Goal: Task Accomplishment & Management: Manage account settings

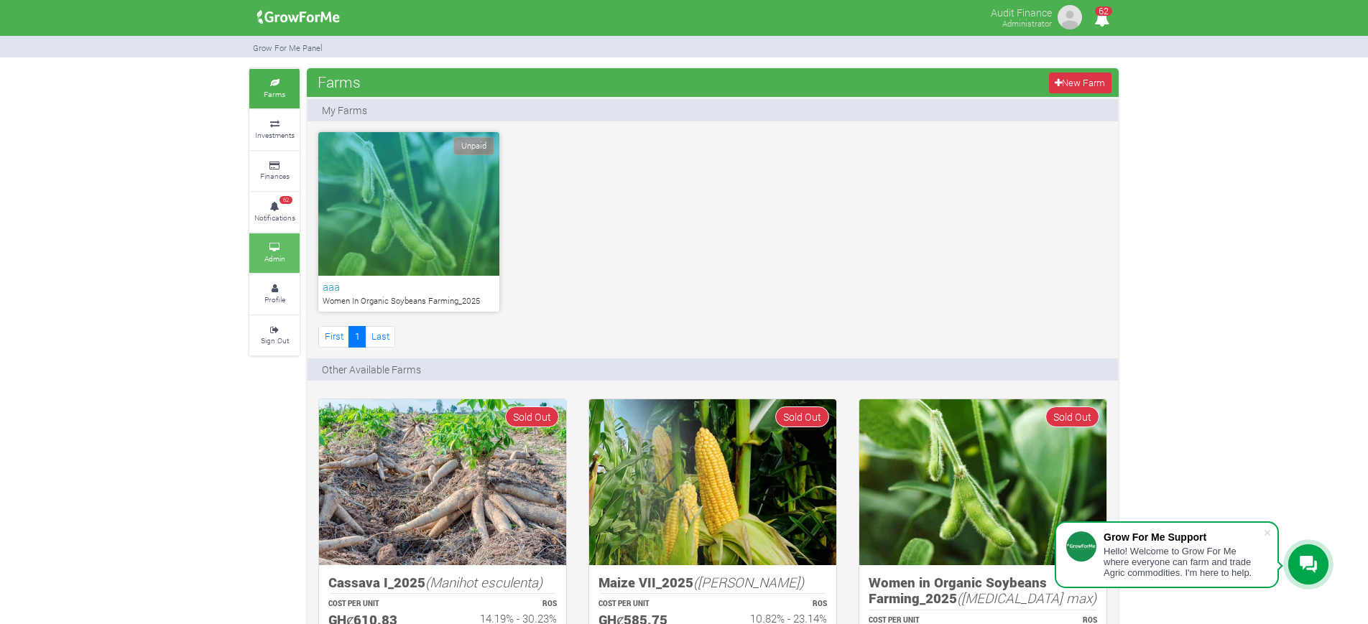
click at [272, 246] on icon at bounding box center [274, 247] width 43 height 7
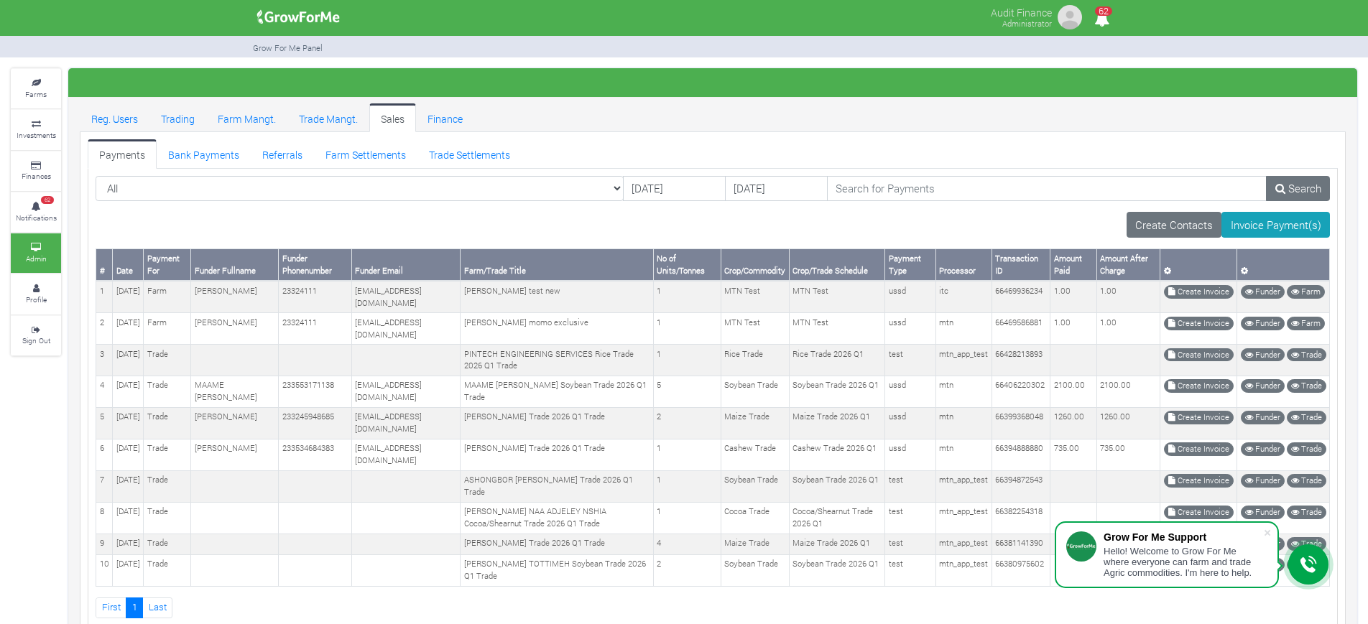
scroll to position [49, 0]
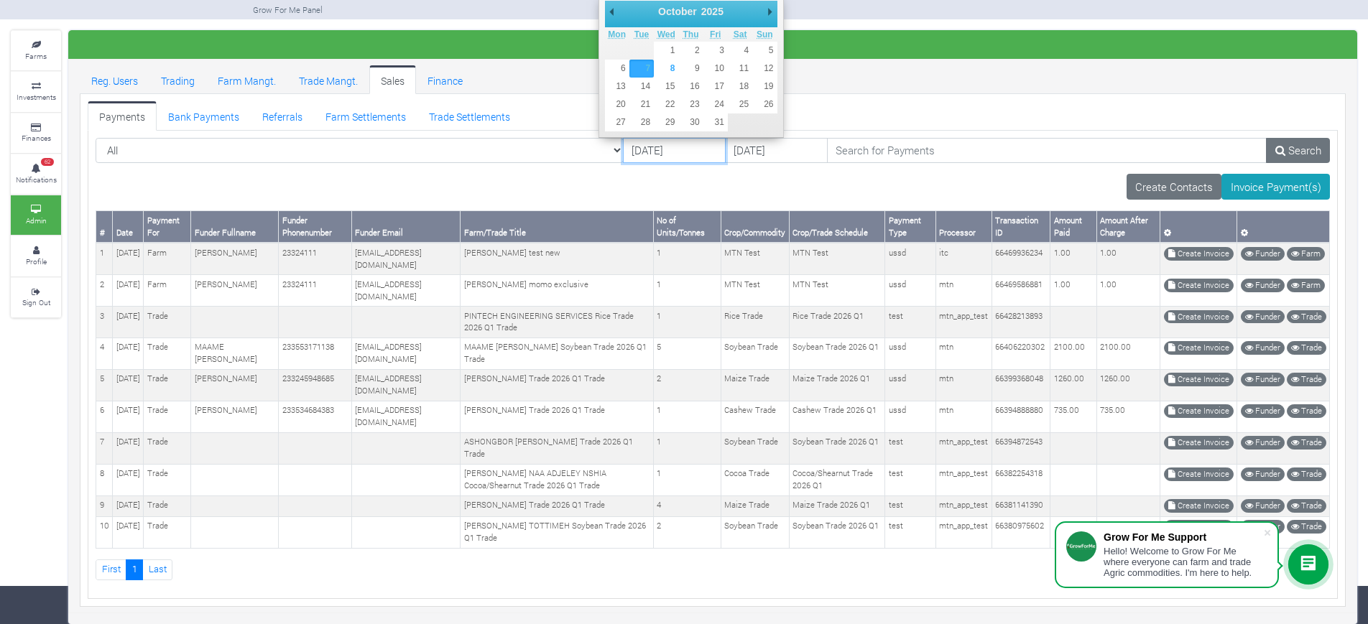
click at [623, 138] on input "07/10/2025" at bounding box center [674, 151] width 103 height 26
type input "06/10/2025"
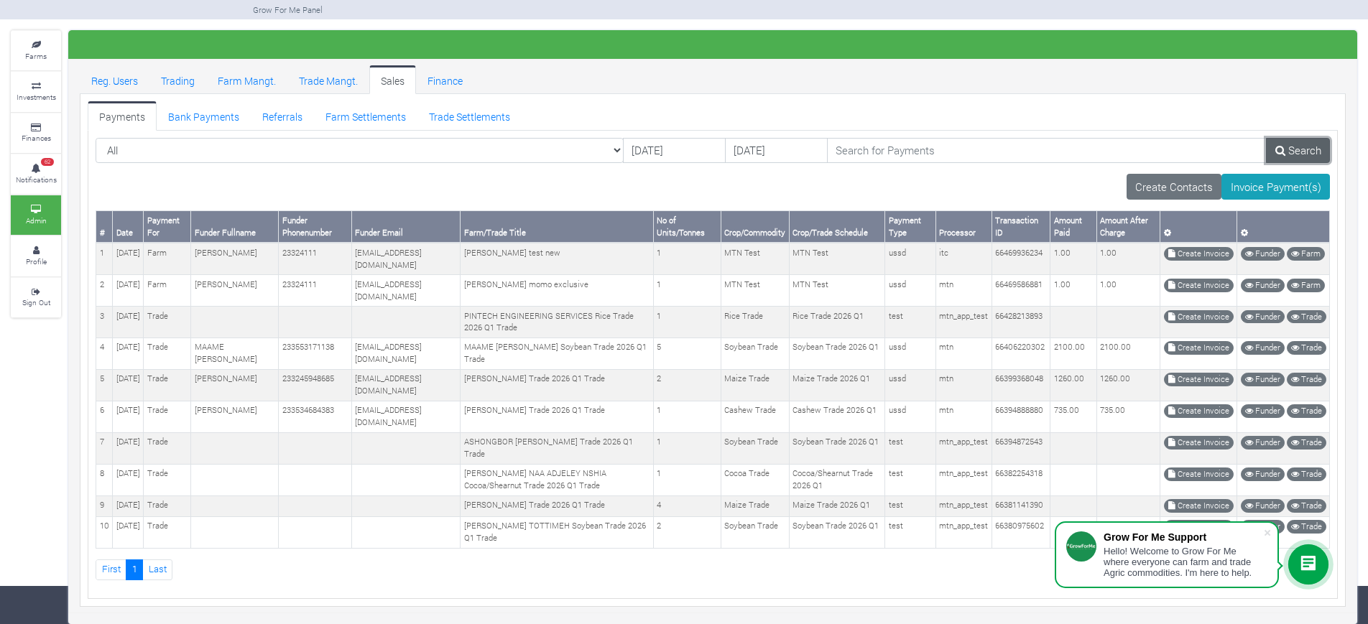
click at [1276, 145] on icon at bounding box center [1280, 150] width 10 height 11
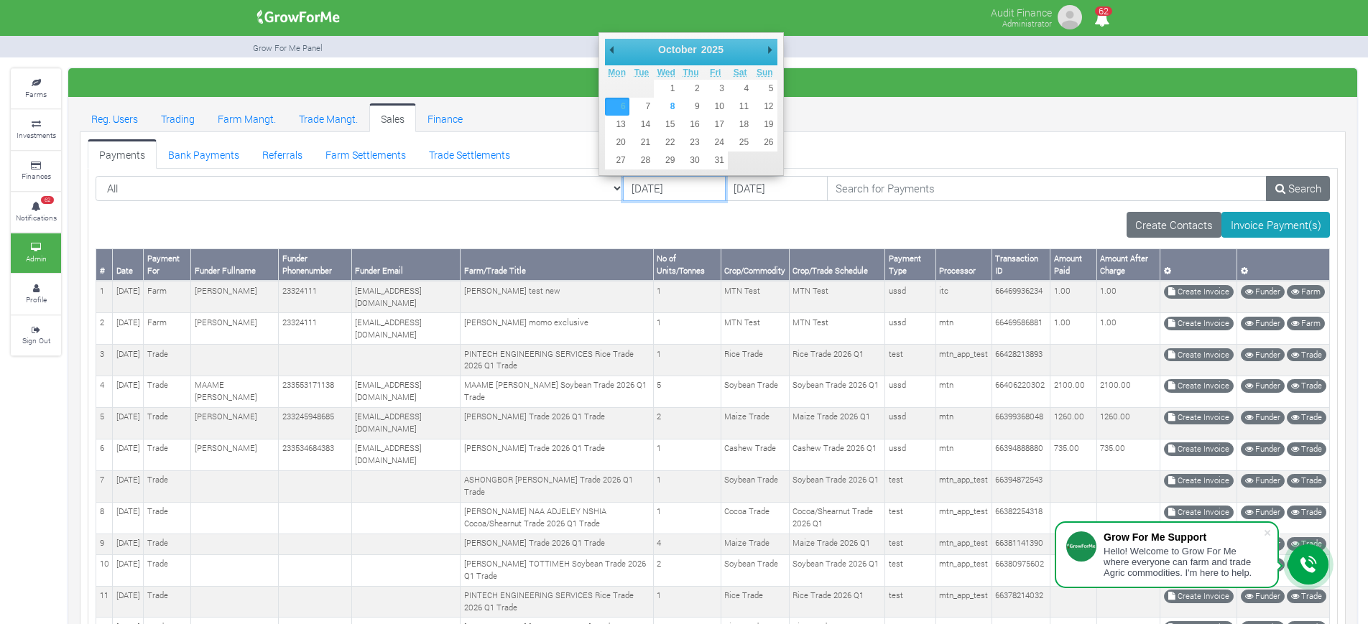
click at [623, 188] on input "[DATE]" at bounding box center [674, 189] width 103 height 26
type input "[DATE]"
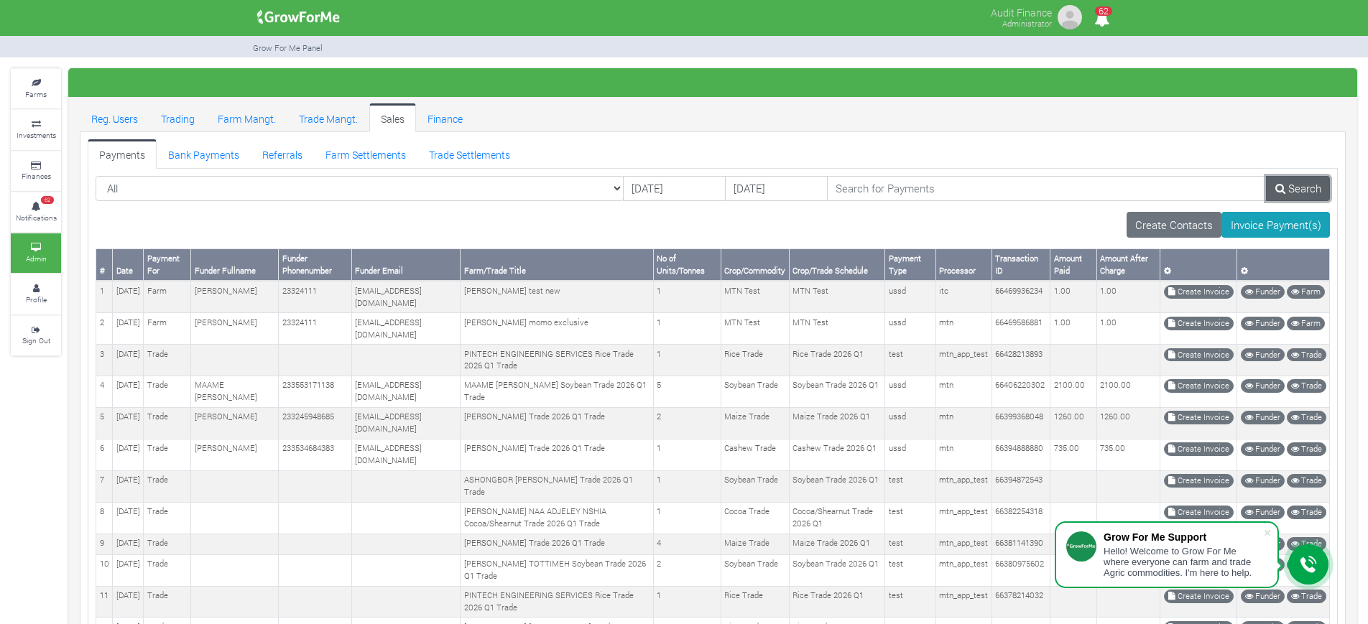
click at [1297, 192] on link "Search" at bounding box center [1298, 189] width 64 height 26
click at [182, 119] on link "Trading" at bounding box center [177, 117] width 57 height 29
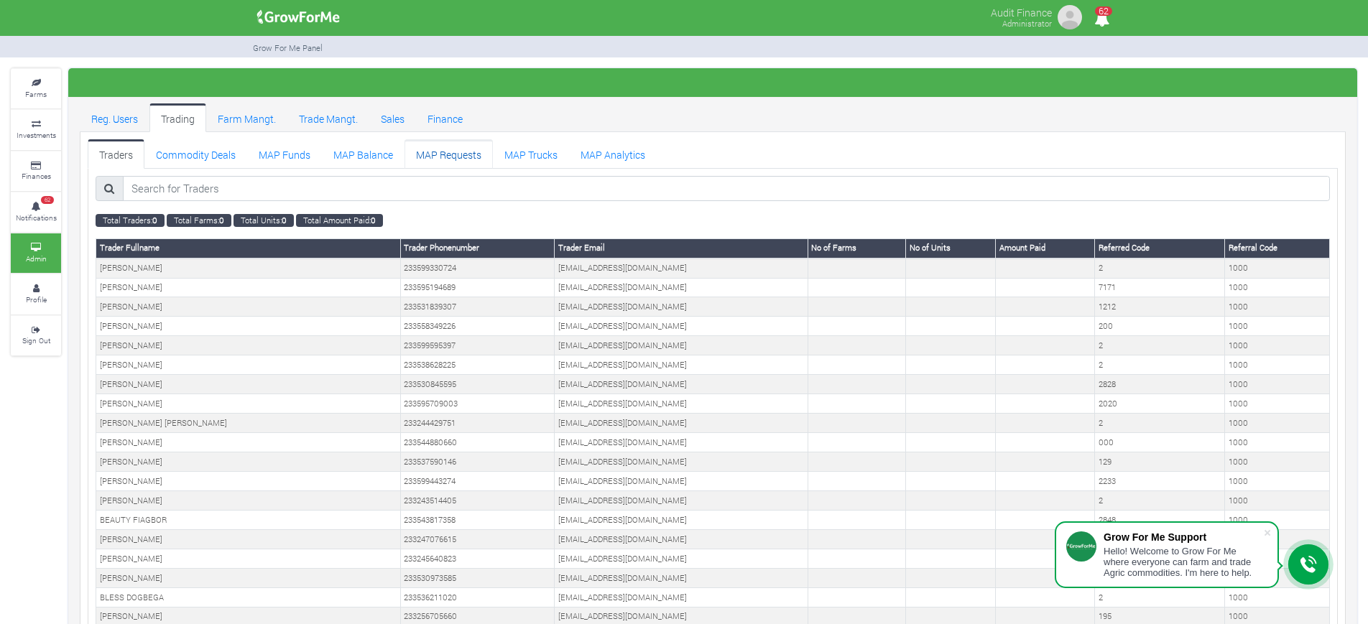
click at [475, 160] on link "MAP Requests" at bounding box center [449, 153] width 88 height 29
click at [1268, 534] on span at bounding box center [1267, 533] width 14 height 14
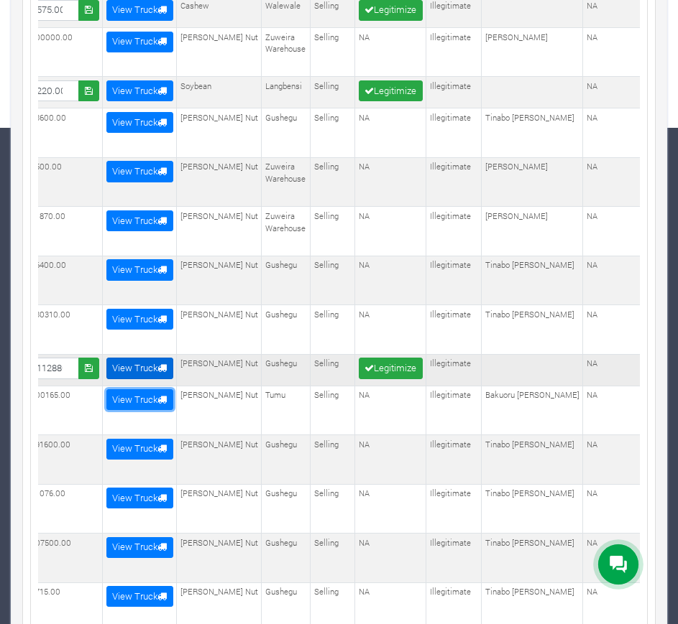
scroll to position [500, 0]
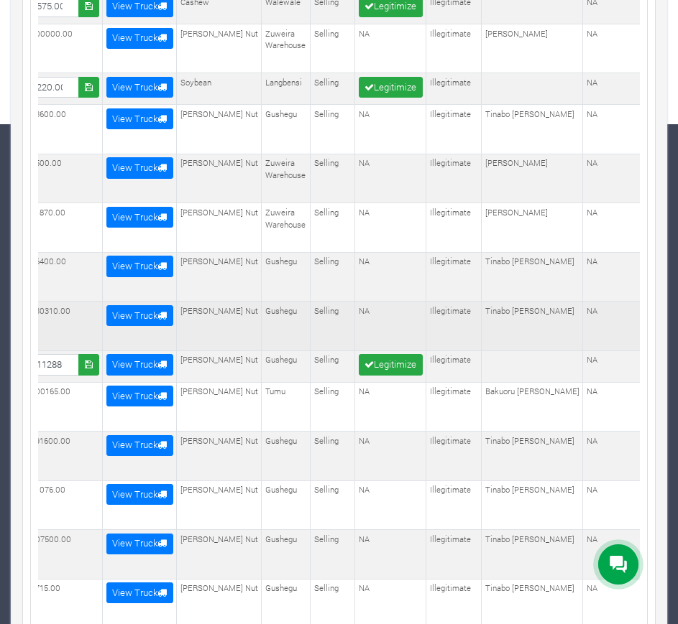
drag, startPoint x: 178, startPoint y: 366, endPoint x: 131, endPoint y: 314, distance: 70.2
click at [103, 315] on td "130310.00" at bounding box center [64, 326] width 75 height 49
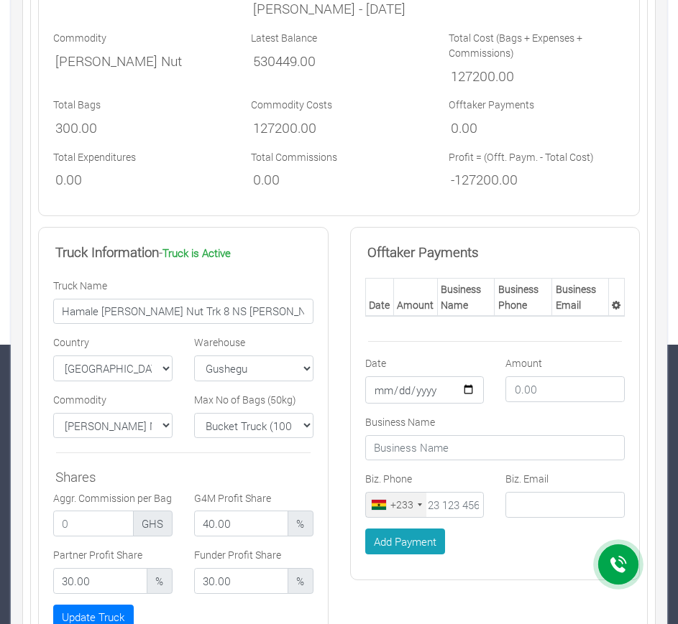
scroll to position [274, 0]
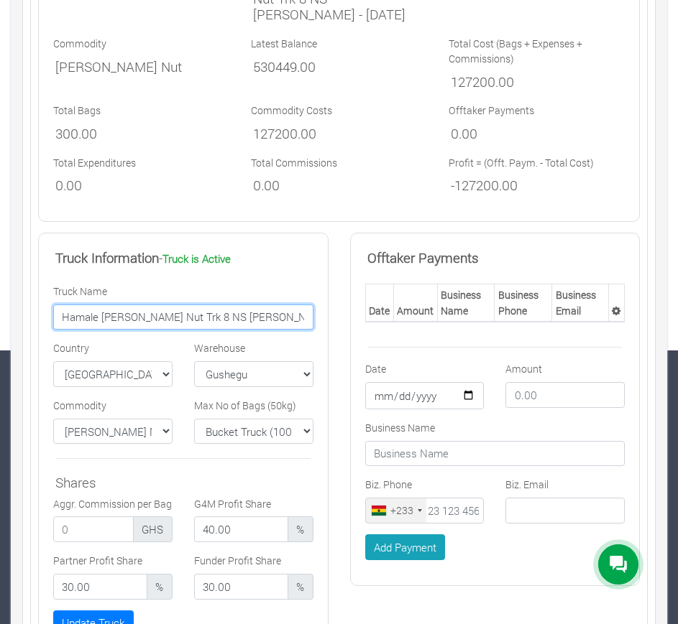
click at [129, 305] on input "Hamale [PERSON_NAME] Nut Trk 8 NS [PERSON_NAME] - [DATE]" at bounding box center [183, 318] width 260 height 26
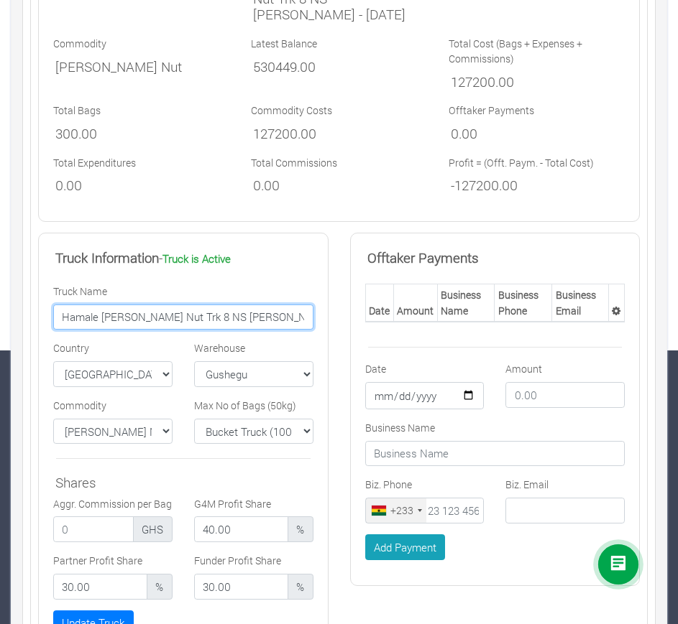
click at [129, 305] on input "Hamale [PERSON_NAME] Nut Trk 8 NS [PERSON_NAME] - [DATE]" at bounding box center [183, 318] width 260 height 26
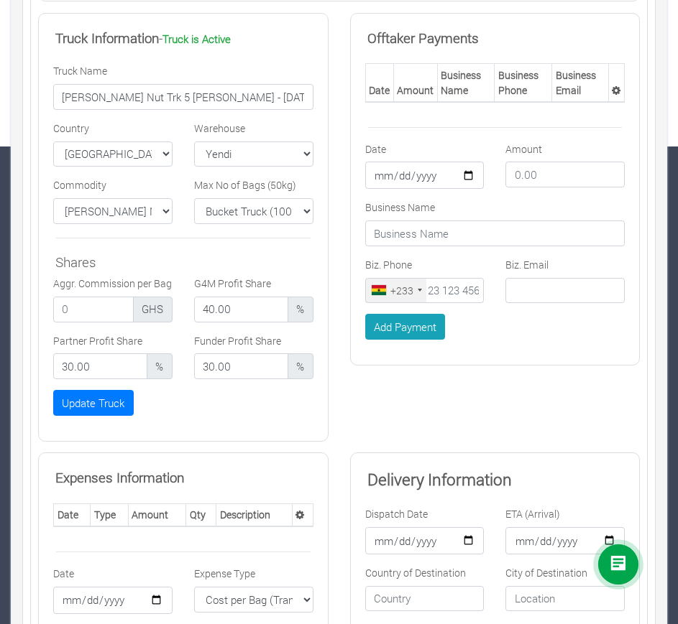
scroll to position [447, 0]
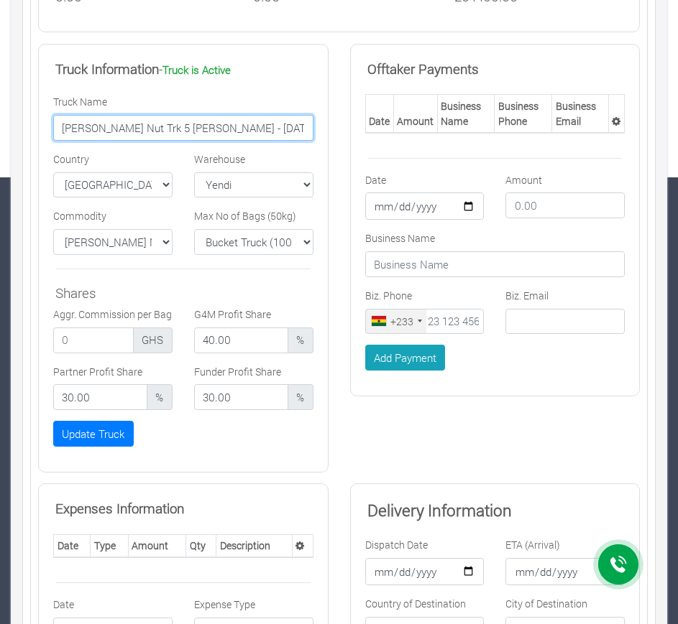
click at [167, 131] on input "[PERSON_NAME] Nut Trk 5 [PERSON_NAME] - [DATE]" at bounding box center [183, 128] width 260 height 26
click at [167, 131] on input "Yendi Shea Nut Trk 5 NS Karim - 07/10/2025" at bounding box center [183, 128] width 260 height 26
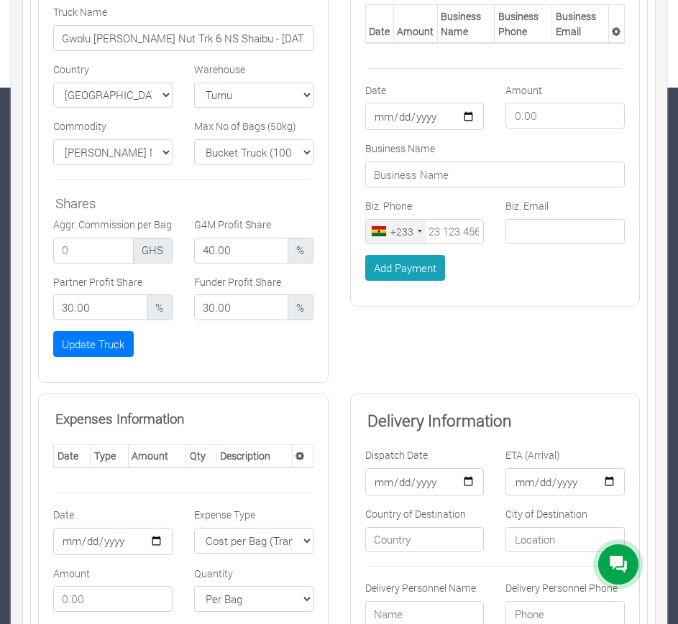
scroll to position [447, 0]
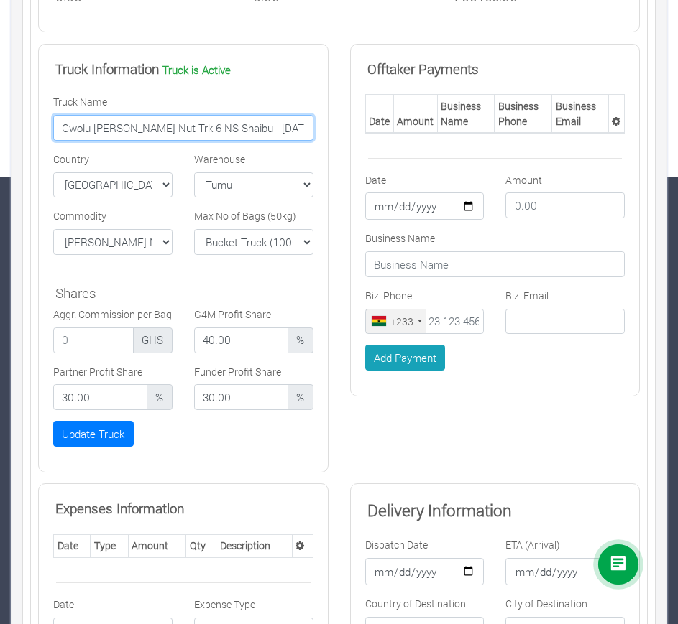
click at [156, 124] on input "Gwolu Shea Nut Trk 6 NS Shaibu - 25/09/2025" at bounding box center [183, 128] width 260 height 26
click at [156, 121] on input "Gwolu Shea Nut Trk 6 NS Shaibu - 25/09/2025" at bounding box center [183, 128] width 260 height 26
click at [156, 120] on input "Gwolu Shea Nut Trk 6 NS Shaibu - 25/09/2025" at bounding box center [183, 128] width 260 height 26
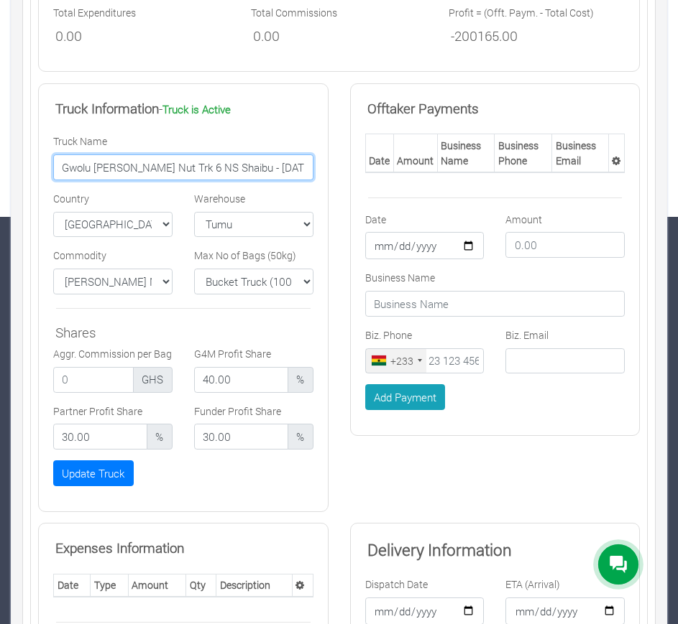
scroll to position [357, 0]
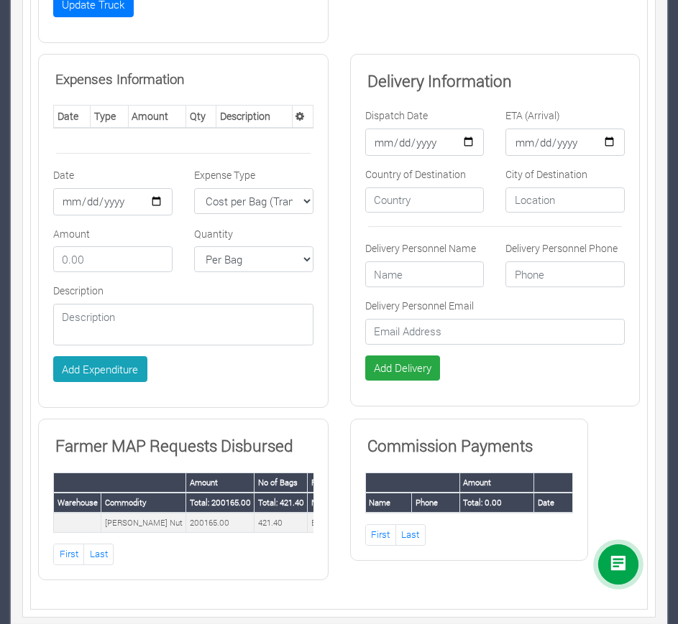
scroll to position [896, 0]
